Goal: Task Accomplishment & Management: Use online tool/utility

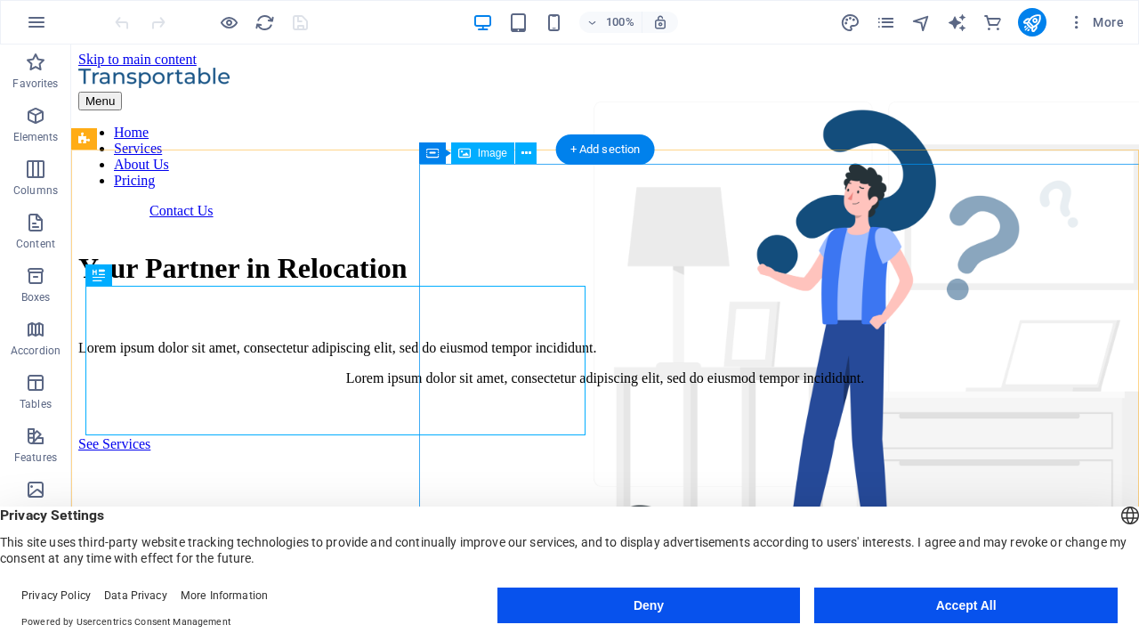
click at [649, 605] on button "Deny" at bounding box center [650, 605] width 304 height 36
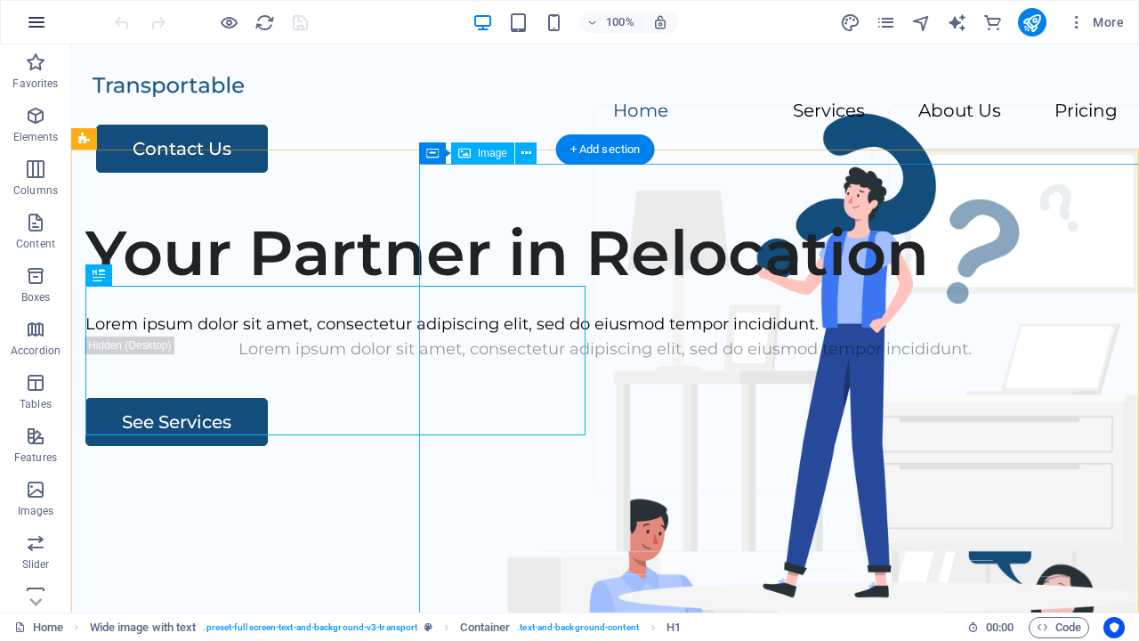
click at [36, 22] on icon "button" at bounding box center [36, 22] width 21 height 21
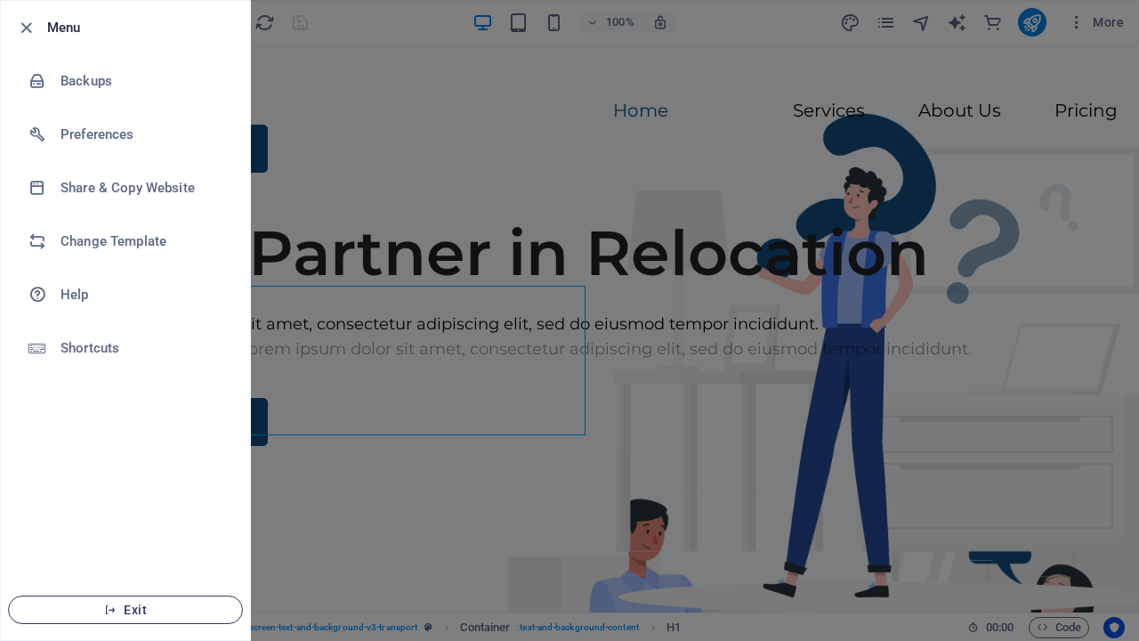
click at [126, 610] on span "Exit" at bounding box center [125, 610] width 205 height 14
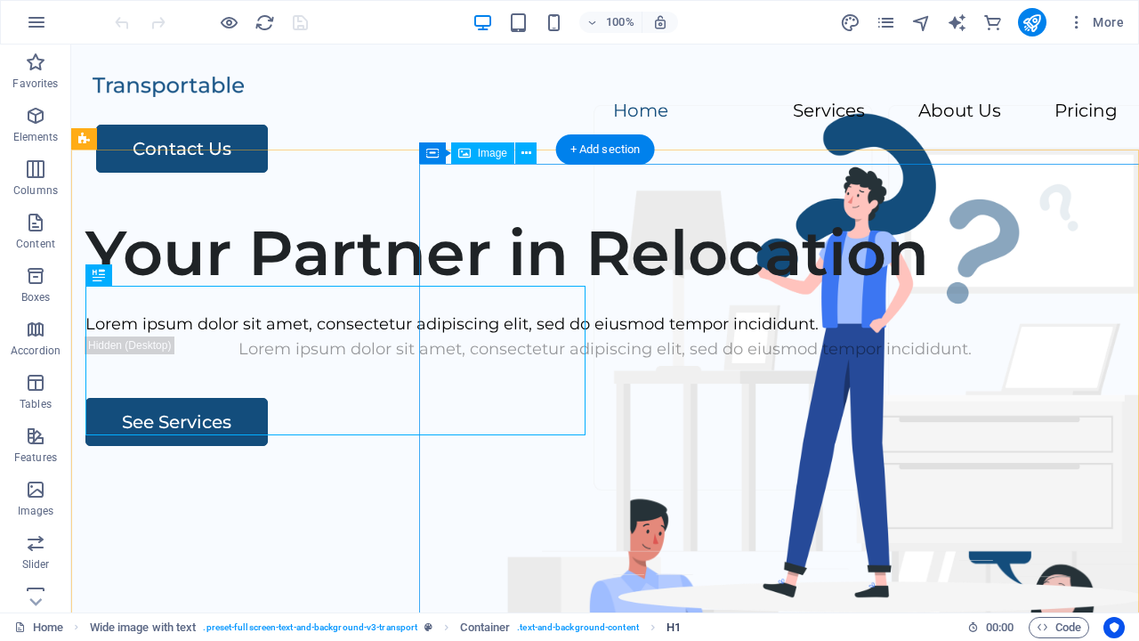
click at [674, 627] on span "H1" at bounding box center [674, 627] width 14 height 21
